Goal: Task Accomplishment & Management: Manage account settings

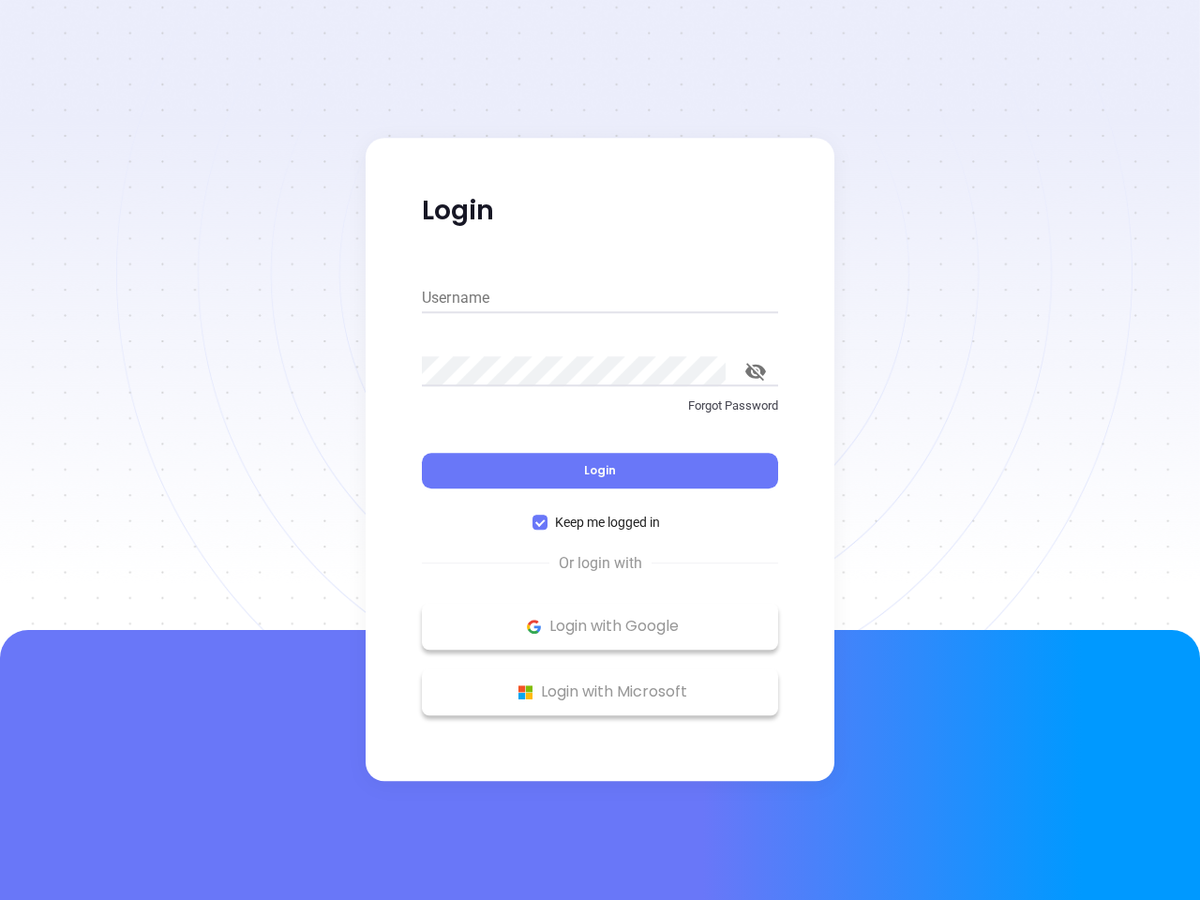
click at [600, 450] on div "Login" at bounding box center [600, 459] width 356 height 58
click at [600, 298] on input "Username" at bounding box center [600, 298] width 356 height 30
click at [756, 371] on icon "toggle password visibility" at bounding box center [755, 372] width 21 height 18
click at [600, 471] on span "Login" at bounding box center [600, 470] width 32 height 16
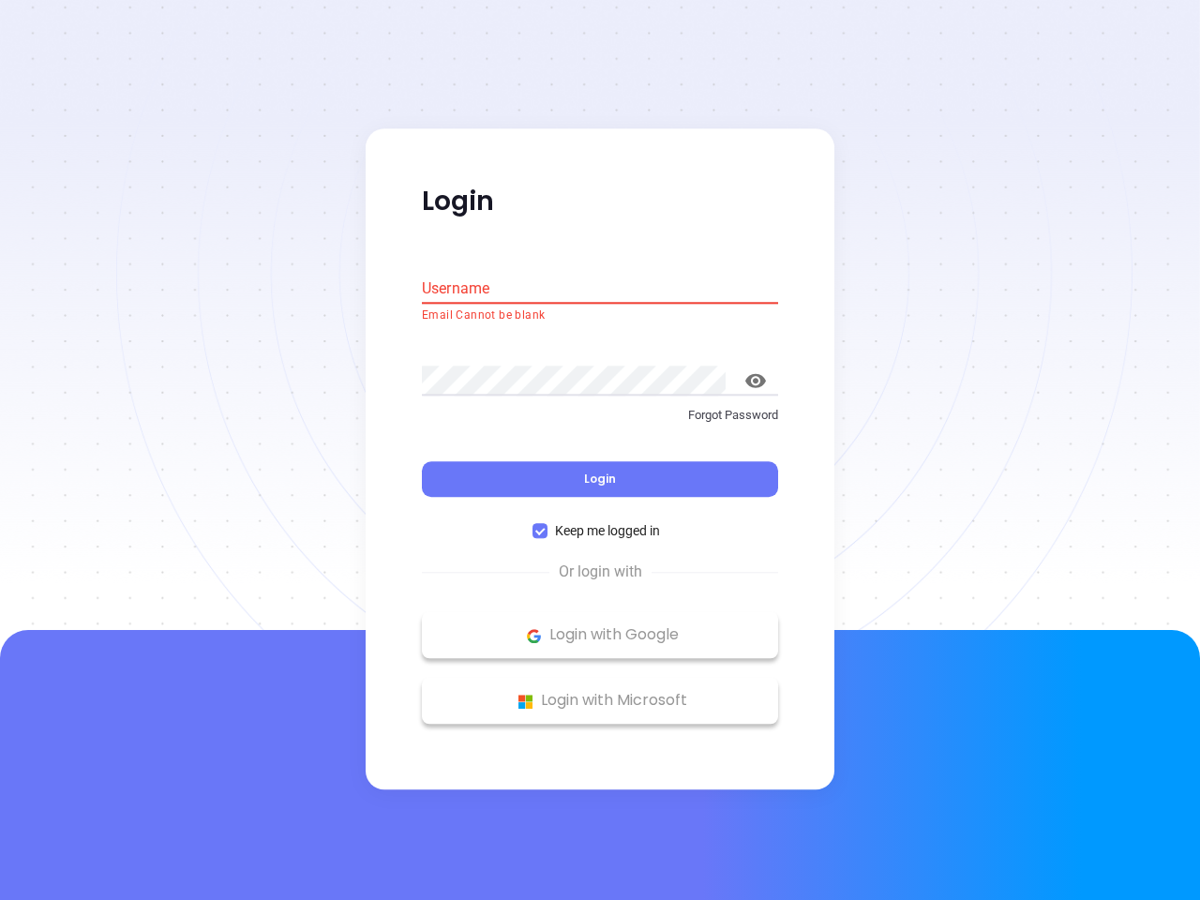
click at [600, 522] on span "Keep me logged in" at bounding box center [607, 531] width 120 height 21
click at [547, 524] on input "Keep me logged in" at bounding box center [539, 531] width 15 height 15
checkbox input "false"
click at [600, 626] on p "Login with Google" at bounding box center [599, 636] width 337 height 28
click at [600, 692] on p "Login with Microsoft" at bounding box center [599, 701] width 337 height 28
